Goal: Task Accomplishment & Management: Use online tool/utility

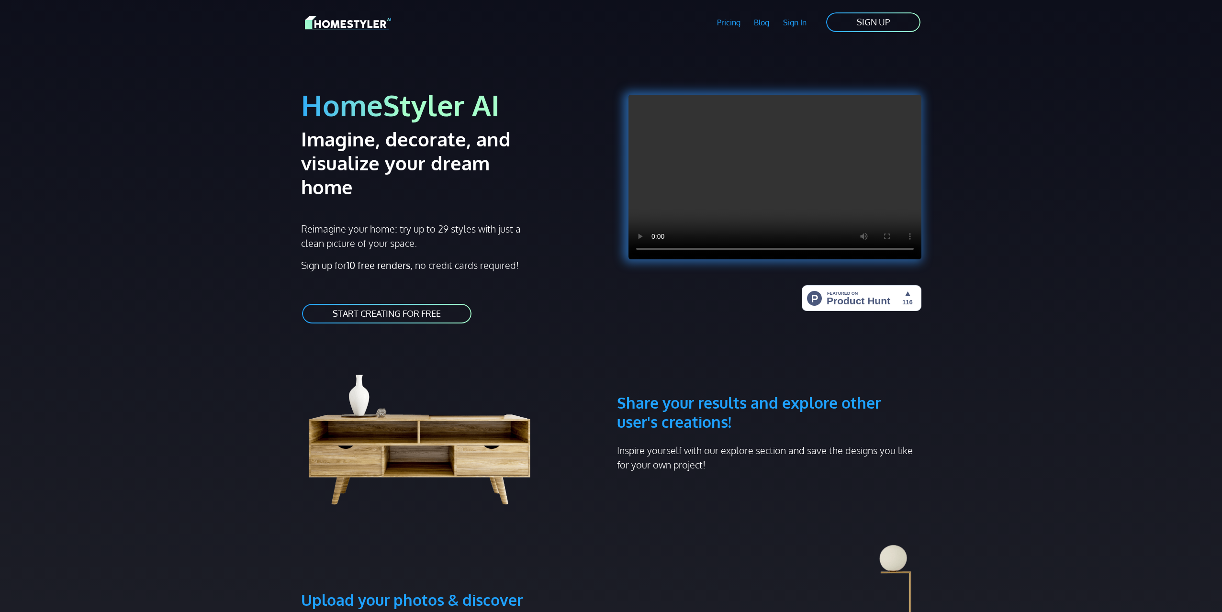
click at [413, 303] on link "START CREATING FOR FREE" at bounding box center [386, 314] width 171 height 22
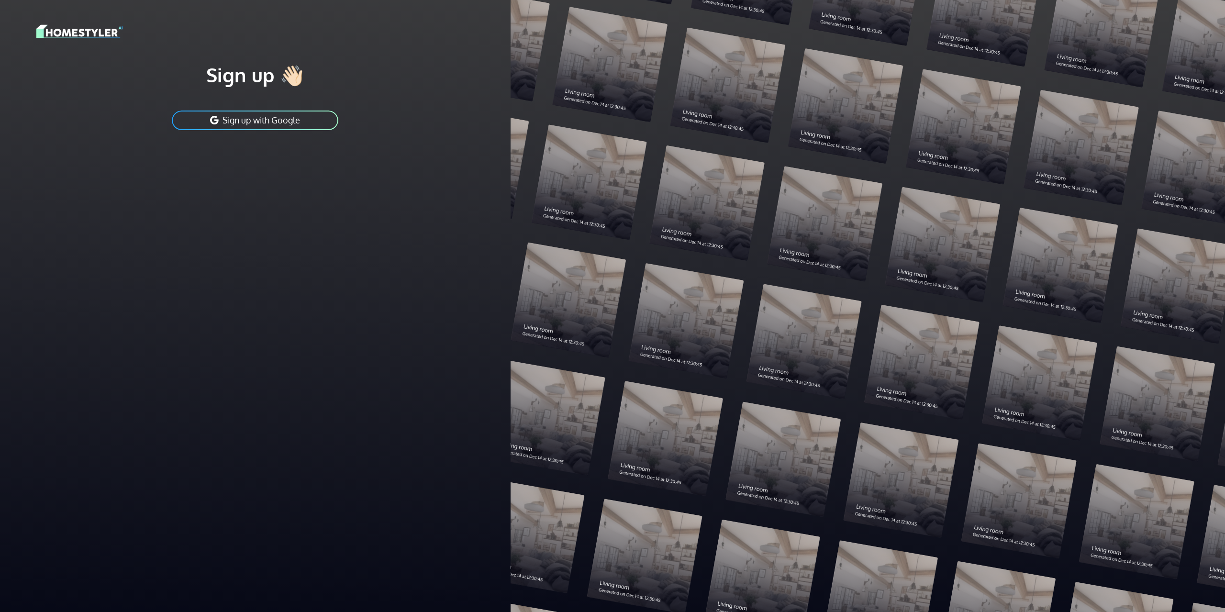
click at [280, 118] on button "Sign up with Google" at bounding box center [255, 121] width 168 height 22
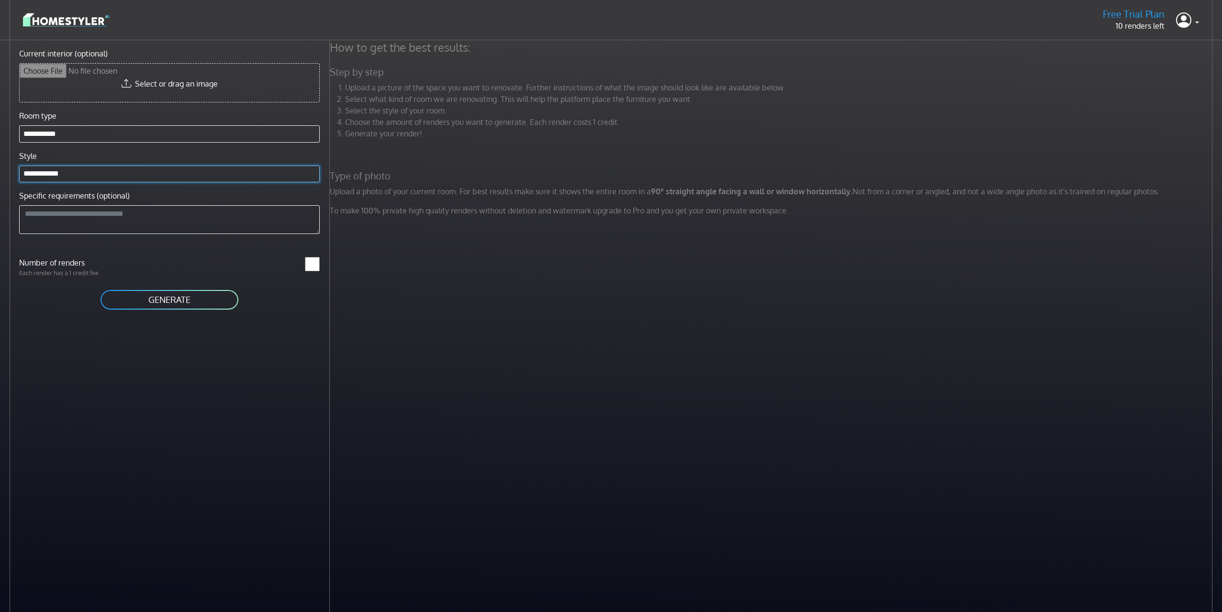
click at [184, 176] on select "**********" at bounding box center [169, 174] width 301 height 17
click at [19, 166] on select "**********" at bounding box center [169, 174] width 301 height 17
